Goal: Information Seeking & Learning: Check status

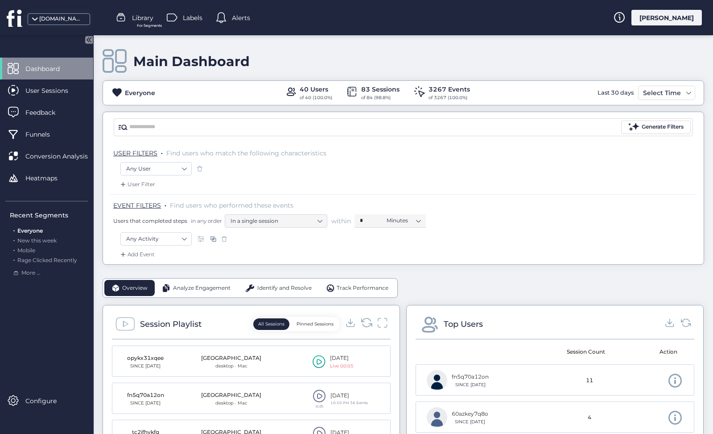
click at [366, 325] on icon at bounding box center [367, 322] width 12 height 12
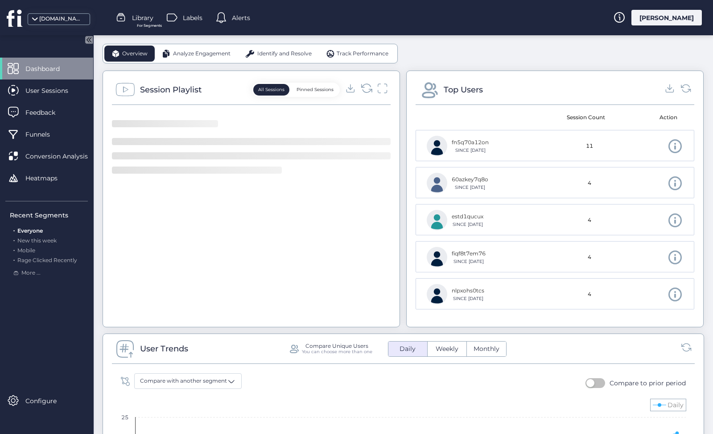
scroll to position [235, 0]
click at [372, 86] on icon at bounding box center [367, 88] width 12 height 12
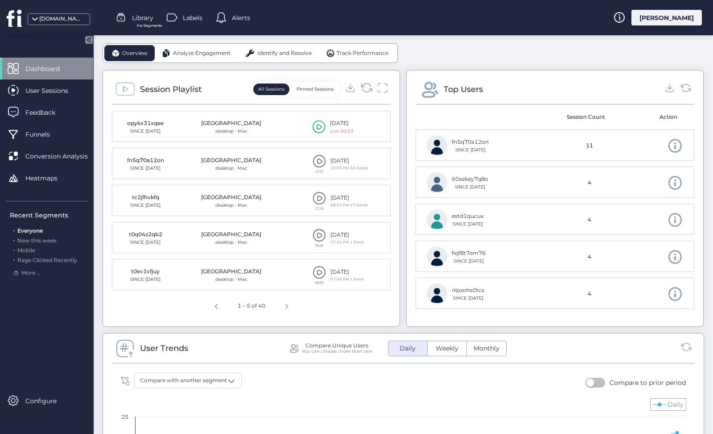
click at [367, 87] on icon at bounding box center [367, 88] width 12 height 12
click at [318, 161] on span at bounding box center [319, 160] width 13 height 13
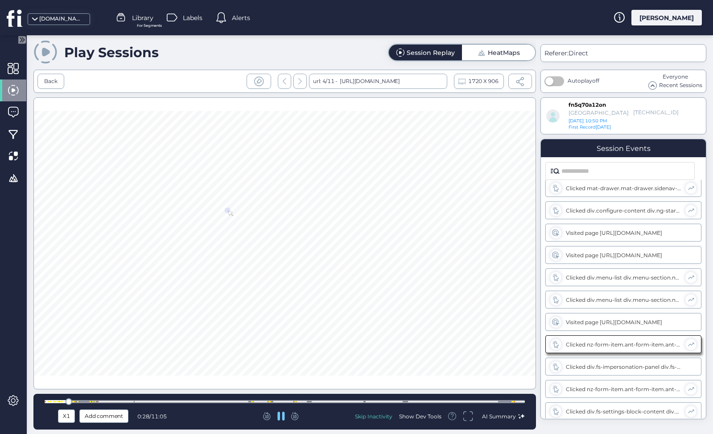
scroll to position [184, 0]
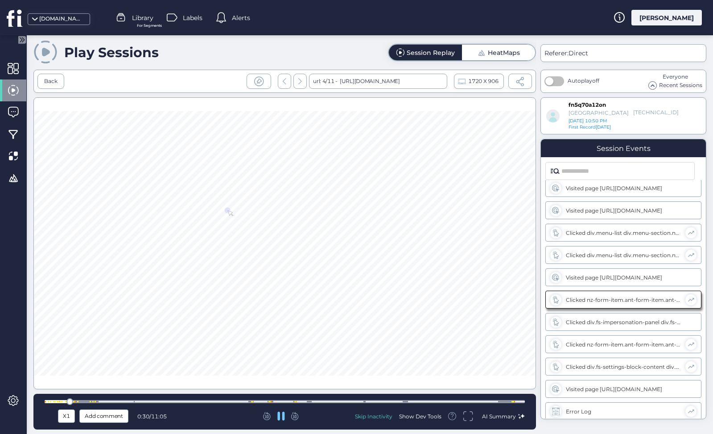
click at [82, 400] on div at bounding box center [285, 401] width 480 height 3
click at [109, 399] on div at bounding box center [285, 401] width 480 height 7
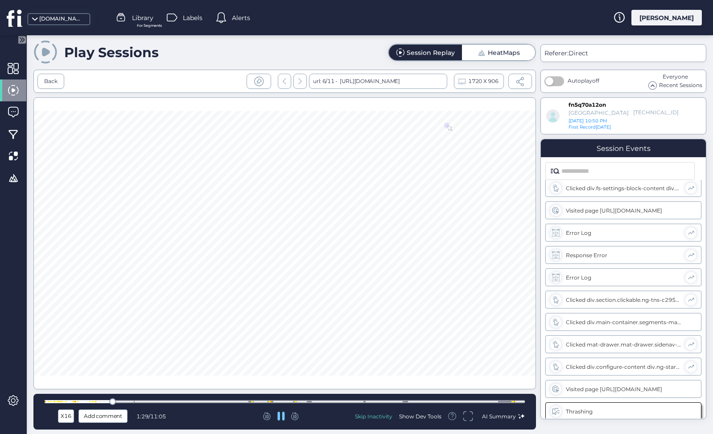
scroll to position [474, 0]
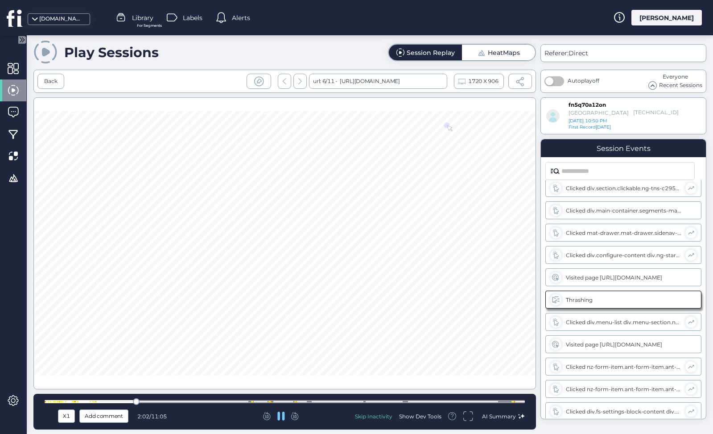
click at [311, 400] on div at bounding box center [285, 401] width 480 height 3
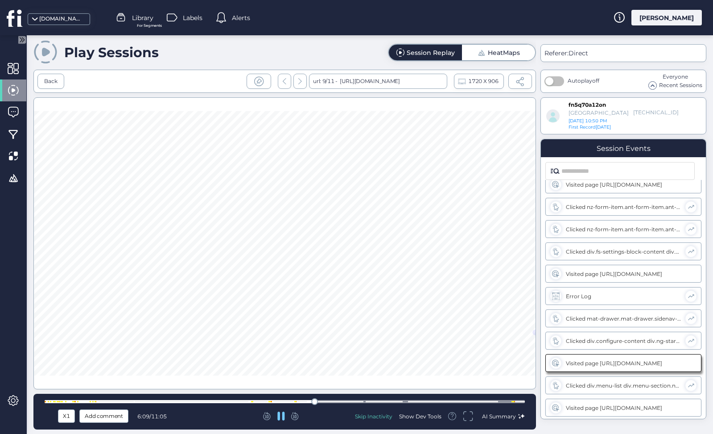
scroll to position [676, 0]
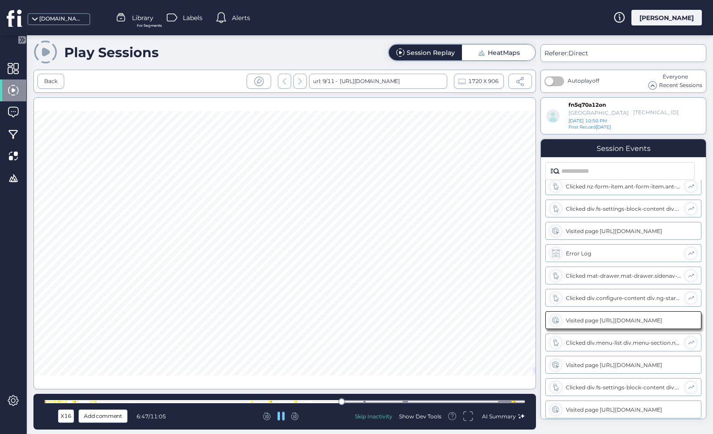
click at [405, 400] on div at bounding box center [285, 401] width 480 height 3
click at [49, 84] on div "Back" at bounding box center [50, 81] width 13 height 8
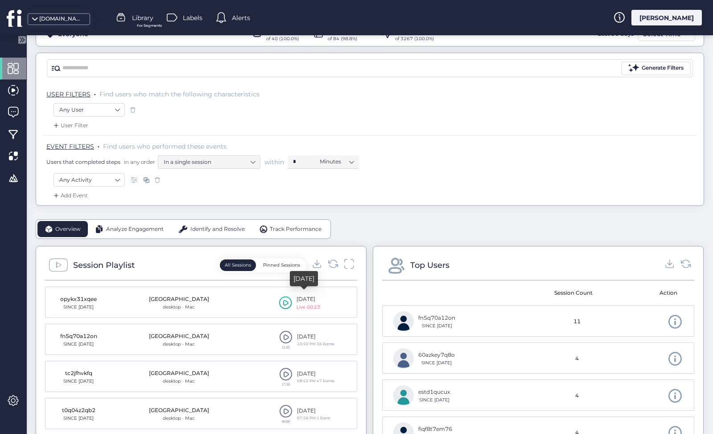
scroll to position [62, 0]
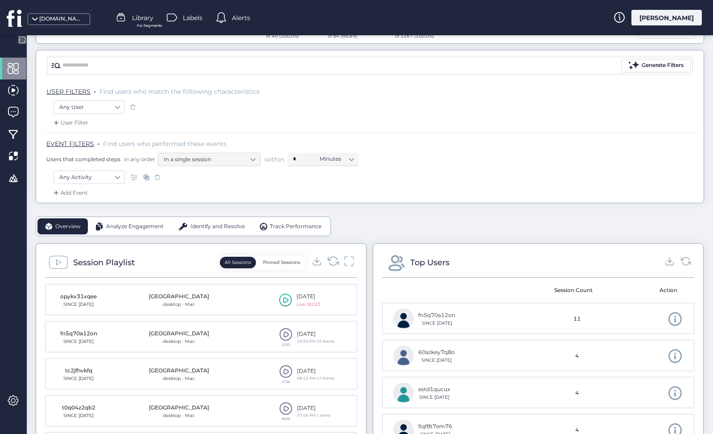
click at [337, 258] on icon at bounding box center [333, 260] width 10 height 8
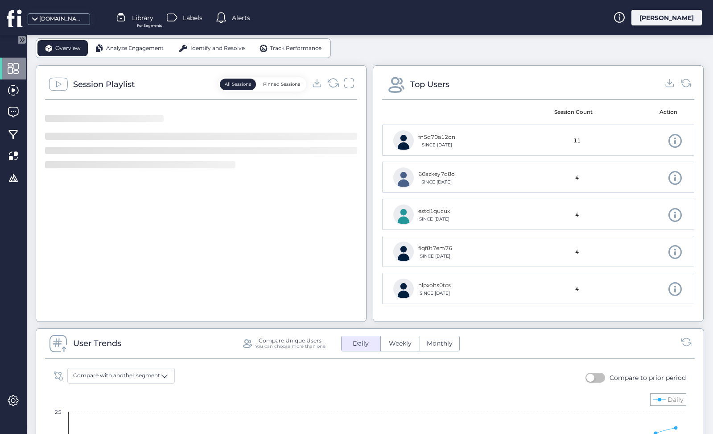
scroll to position [273, 0]
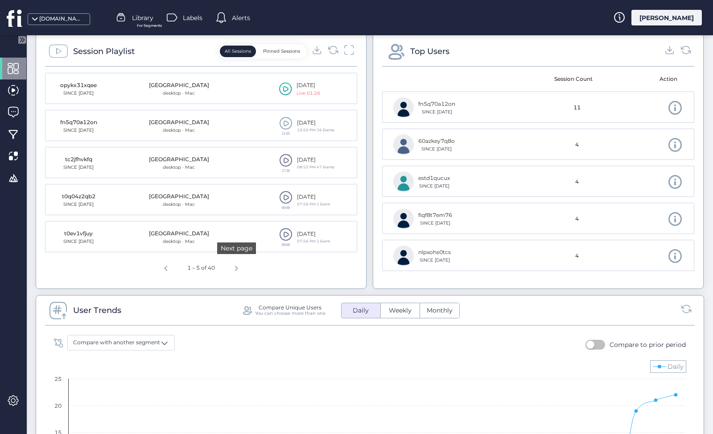
click at [236, 263] on span "Next page" at bounding box center [236, 266] width 21 height 21
click at [285, 164] on span at bounding box center [285, 159] width 13 height 13
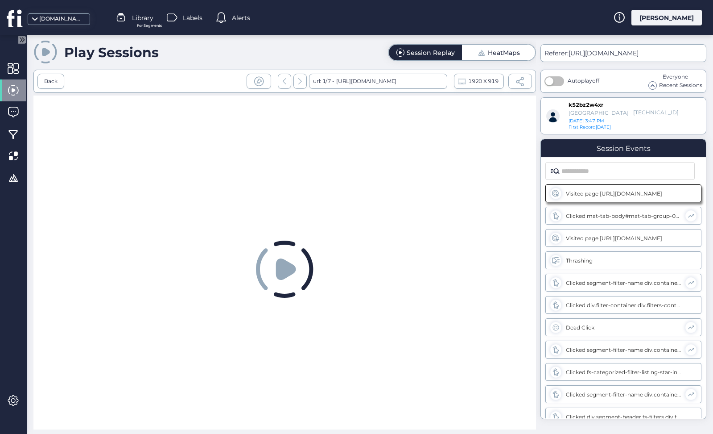
click at [339, 316] on div at bounding box center [284, 269] width 503 height 349
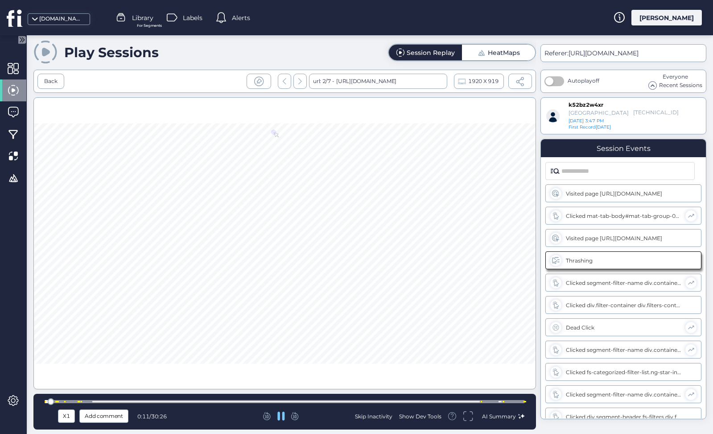
click at [81, 401] on div at bounding box center [81, 401] width 1 height 1
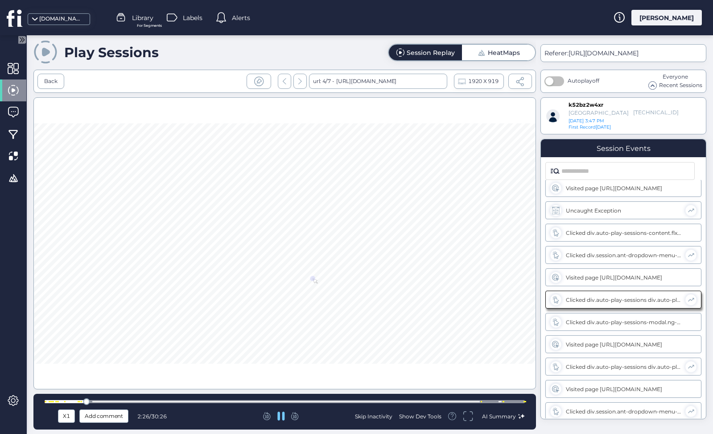
click at [486, 400] on div at bounding box center [285, 401] width 480 height 3
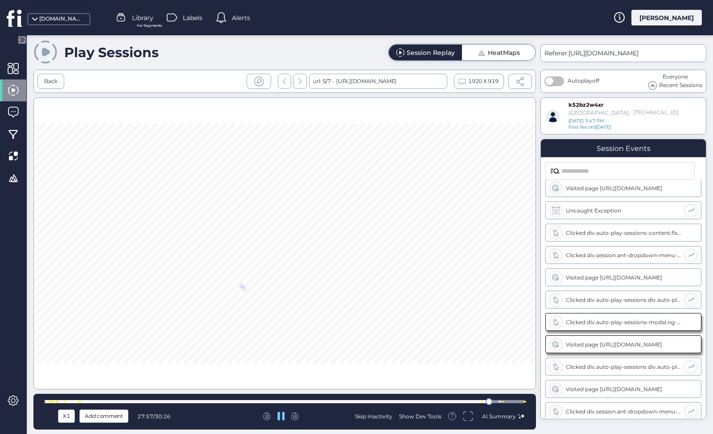
scroll to position [451, 0]
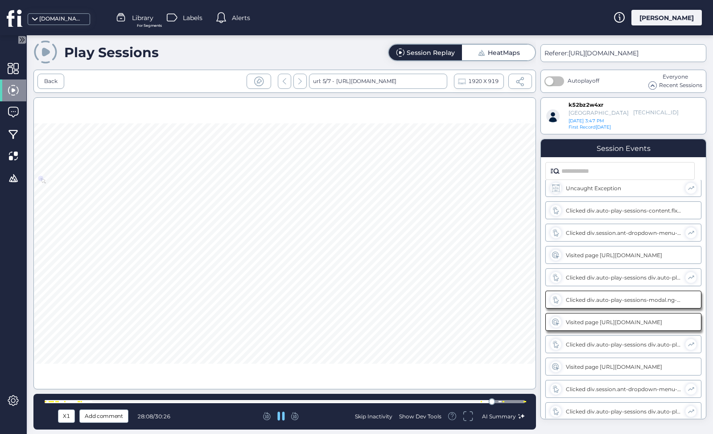
click at [502, 401] on div at bounding box center [285, 401] width 480 height 3
click at [519, 402] on div at bounding box center [285, 401] width 480 height 3
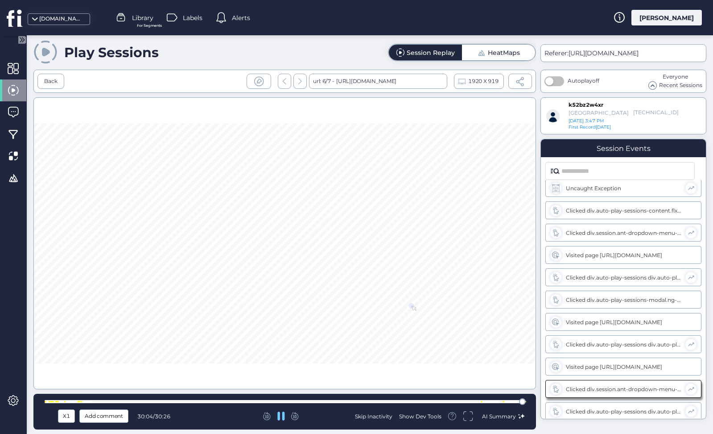
scroll to position [520, 0]
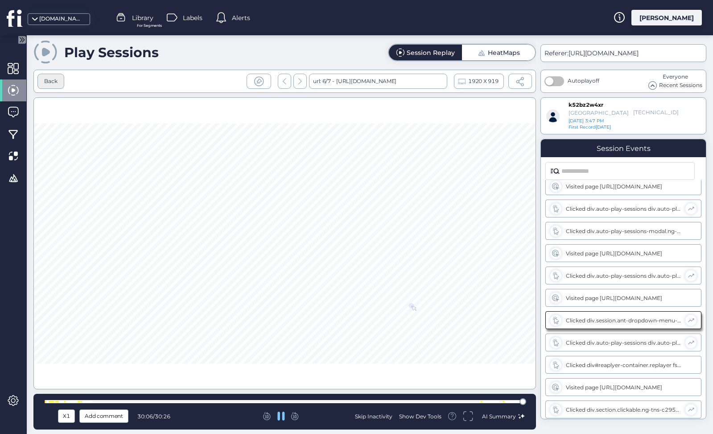
click at [50, 84] on div "Back" at bounding box center [50, 81] width 13 height 8
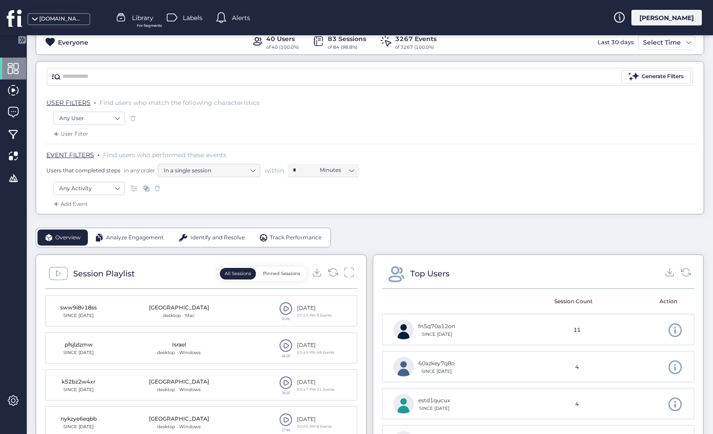
scroll to position [60, 0]
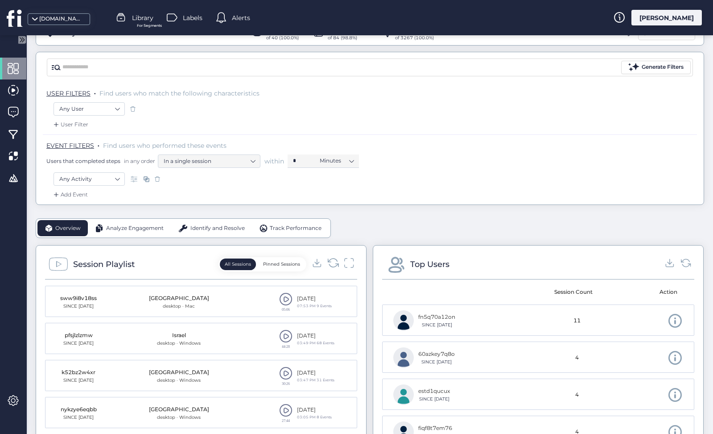
click at [335, 261] on icon at bounding box center [333, 262] width 12 height 12
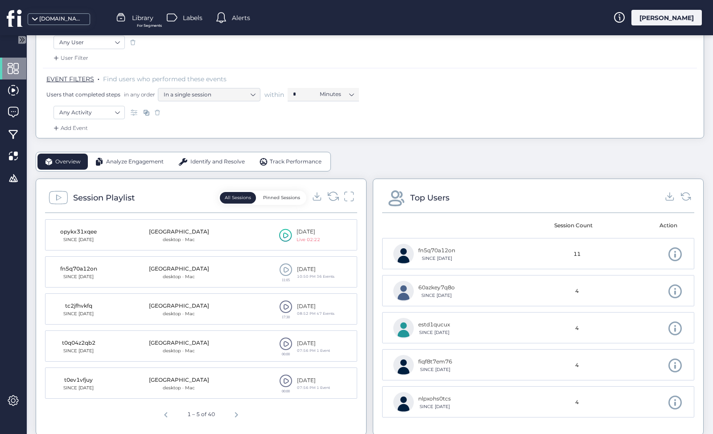
scroll to position [136, 0]
